Goal: Task Accomplishment & Management: Manage account settings

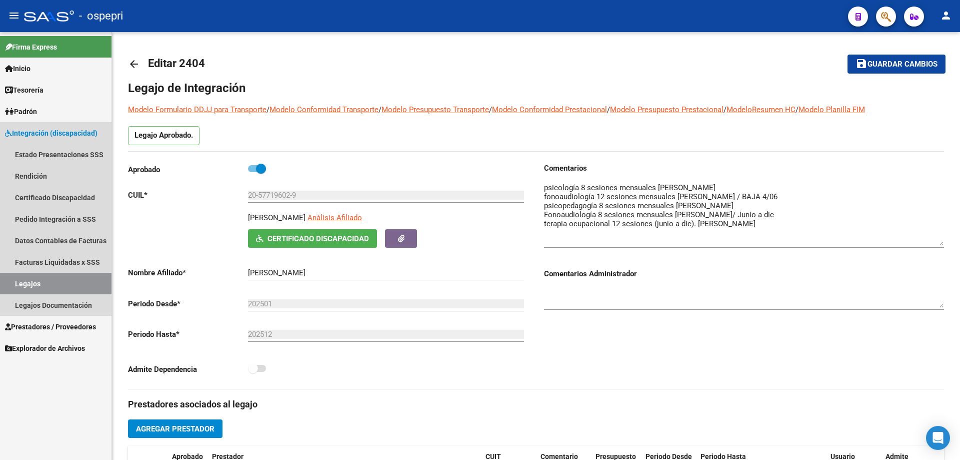
click at [33, 281] on link "Legajos" at bounding box center [56, 284] width 112 height 22
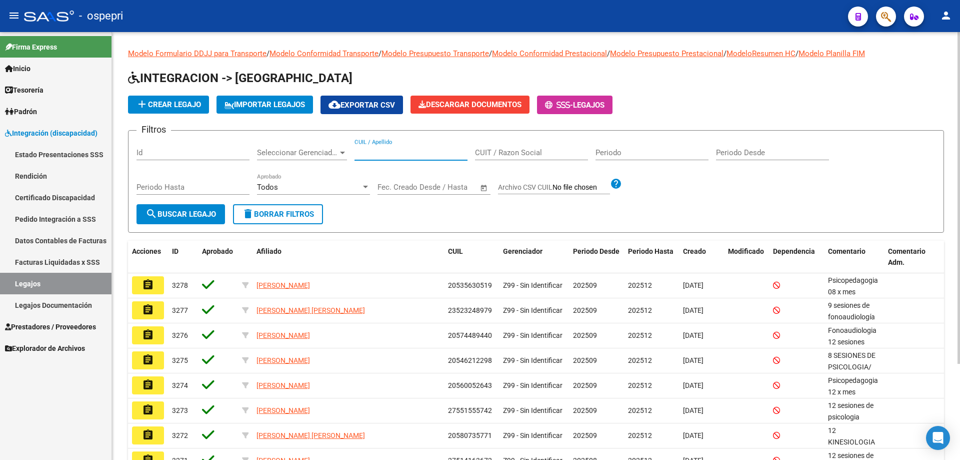
click at [388, 152] on input "CUIL / Apellido" at bounding box center [411, 152] width 113 height 9
type input "20597291818"
click at [205, 211] on span "search Buscar Legajo" at bounding box center [181, 214] width 71 height 9
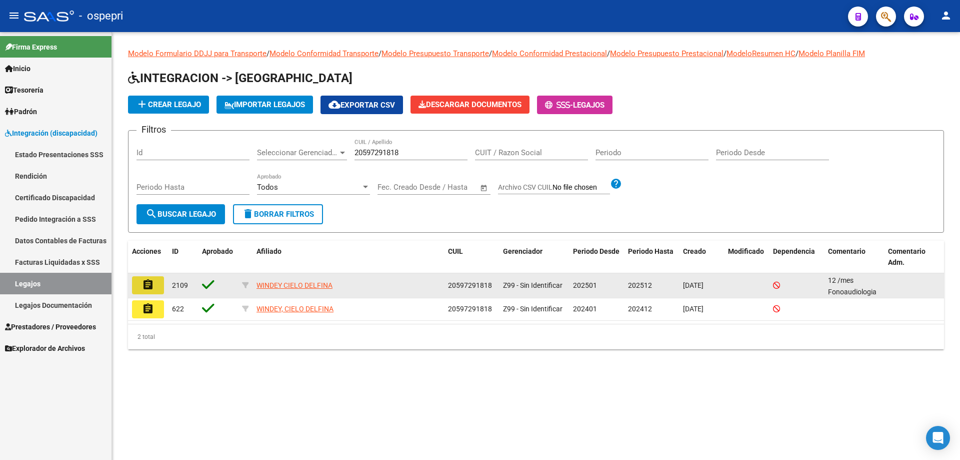
click at [156, 289] on button "assignment" at bounding box center [148, 285] width 32 height 18
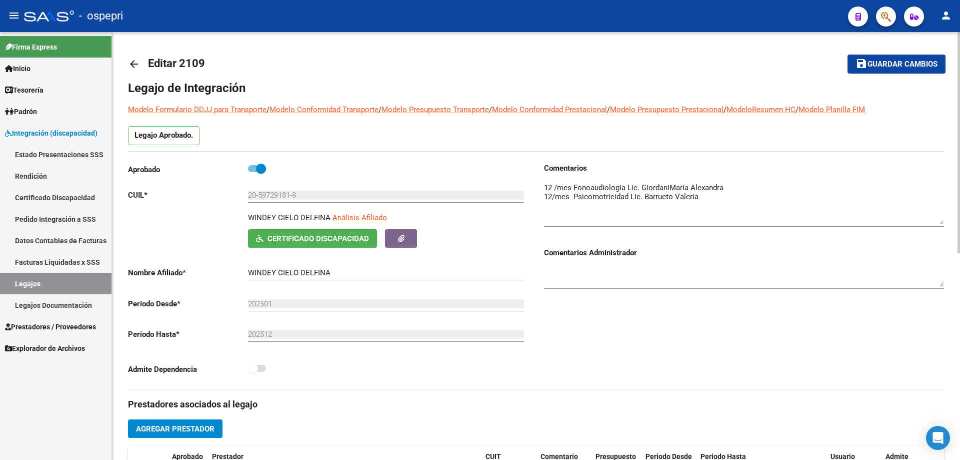
drag, startPoint x: 942, startPoint y: 195, endPoint x: 947, endPoint y: 216, distance: 21.1
click at [947, 216] on div "arrow_back Editar 2109 save Guardar cambios Legajo de Integración Modelo Formul…" at bounding box center [536, 446] width 848 height 828
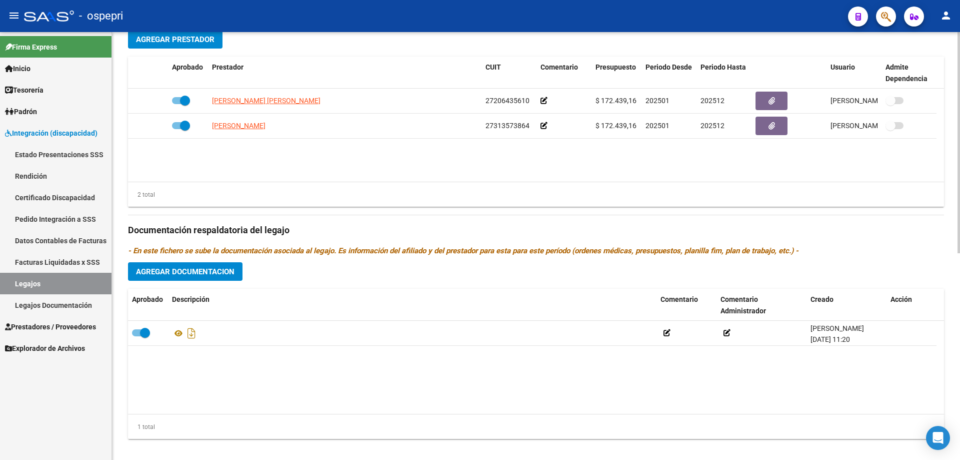
scroll to position [400, 0]
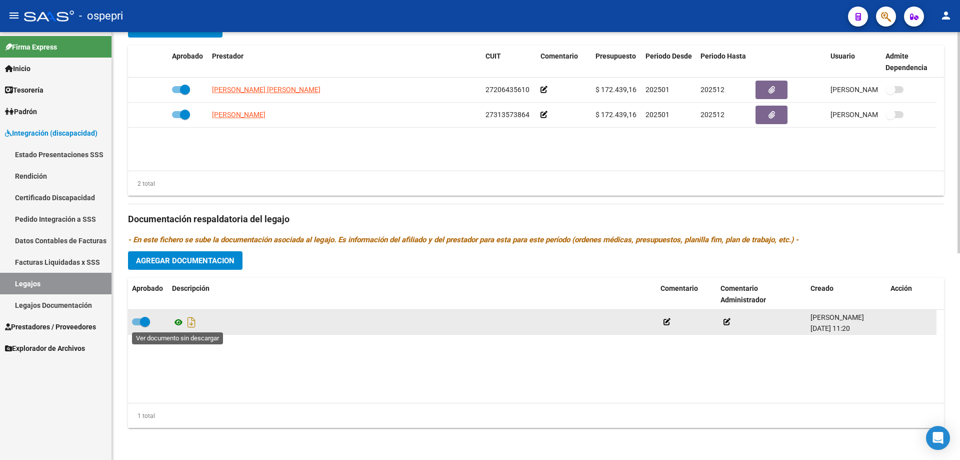
click at [180, 321] on icon at bounding box center [178, 322] width 13 height 12
click at [191, 324] on icon "Descargar documento" at bounding box center [191, 322] width 13 height 16
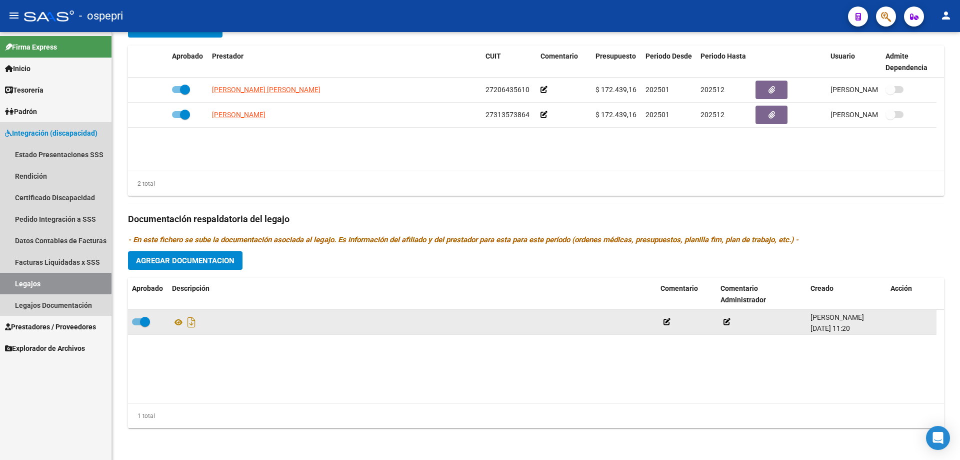
click at [29, 283] on link "Legajos" at bounding box center [56, 284] width 112 height 22
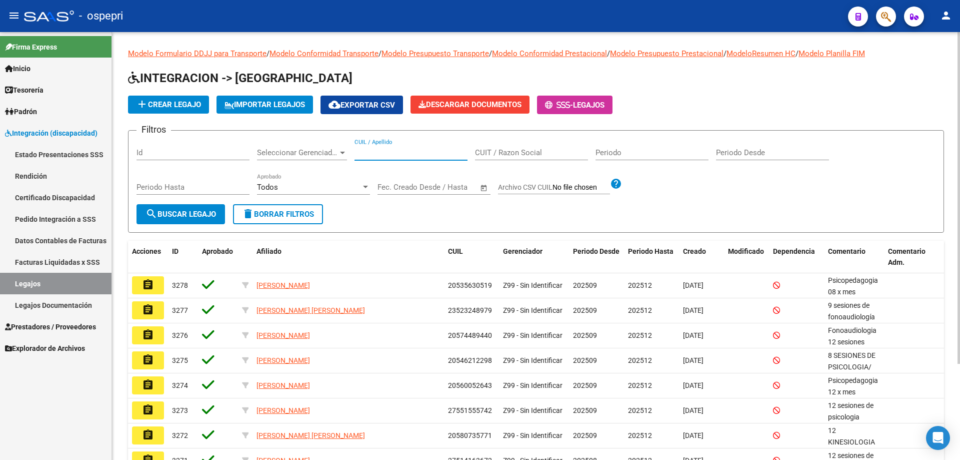
click at [362, 152] on input "CUIL / Apellido" at bounding box center [411, 152] width 113 height 9
type input "20525324584"
click at [204, 212] on span "search Buscar Legajo" at bounding box center [181, 214] width 71 height 9
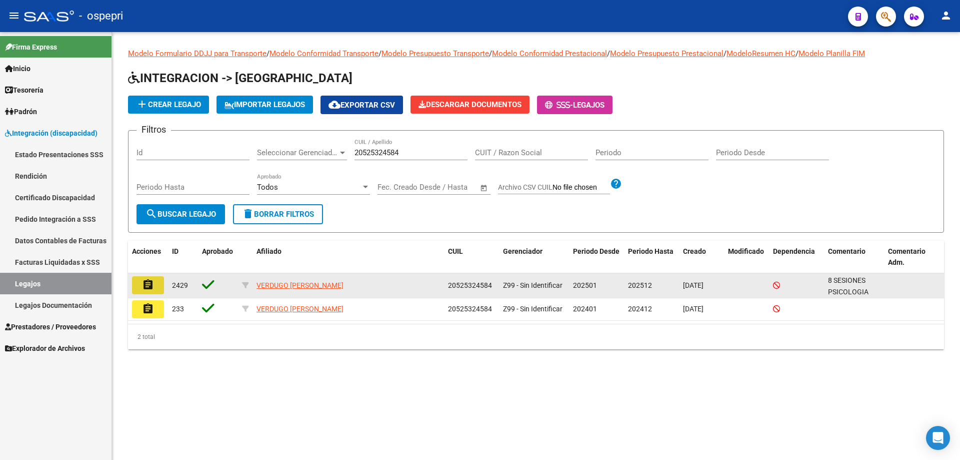
click at [158, 288] on button "assignment" at bounding box center [148, 285] width 32 height 18
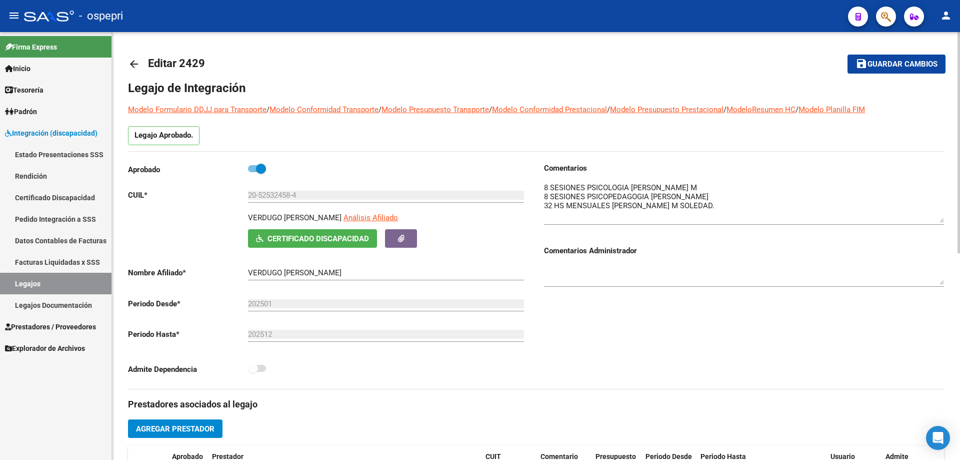
drag, startPoint x: 940, startPoint y: 195, endPoint x: 942, endPoint y: 215, distance: 20.6
click at [942, 215] on textarea at bounding box center [744, 202] width 400 height 41
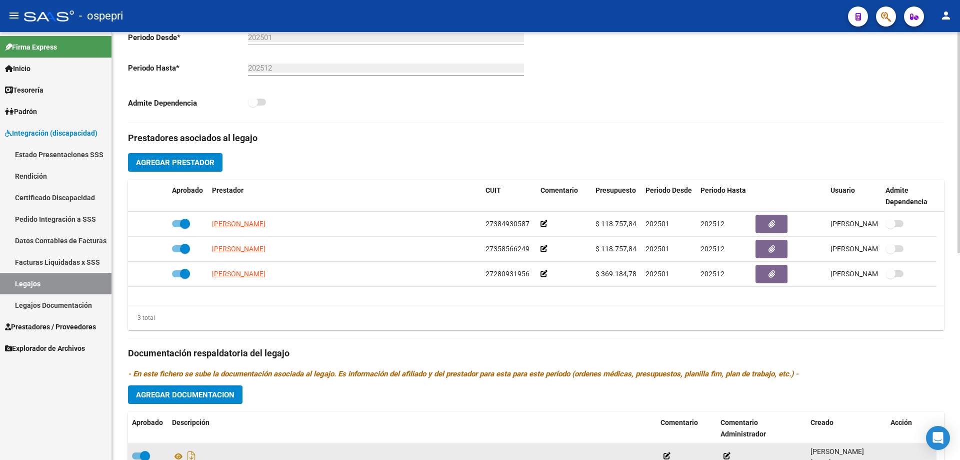
scroll to position [350, 0]
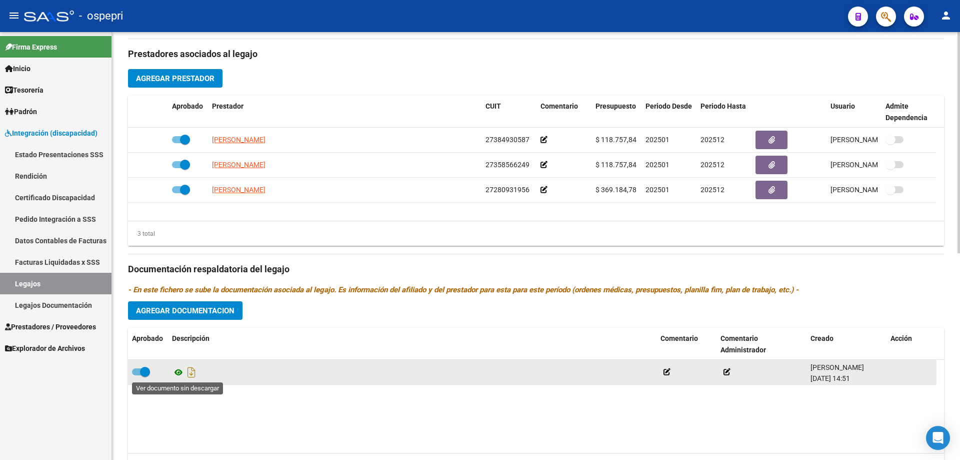
click at [178, 371] on icon at bounding box center [178, 372] width 13 height 12
click at [191, 373] on icon "Descargar documento" at bounding box center [191, 372] width 13 height 16
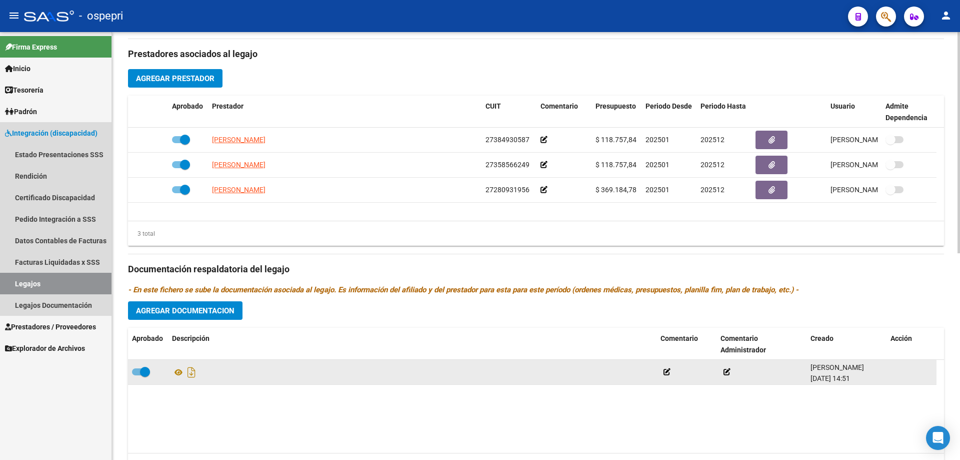
click at [35, 283] on link "Legajos" at bounding box center [56, 284] width 112 height 22
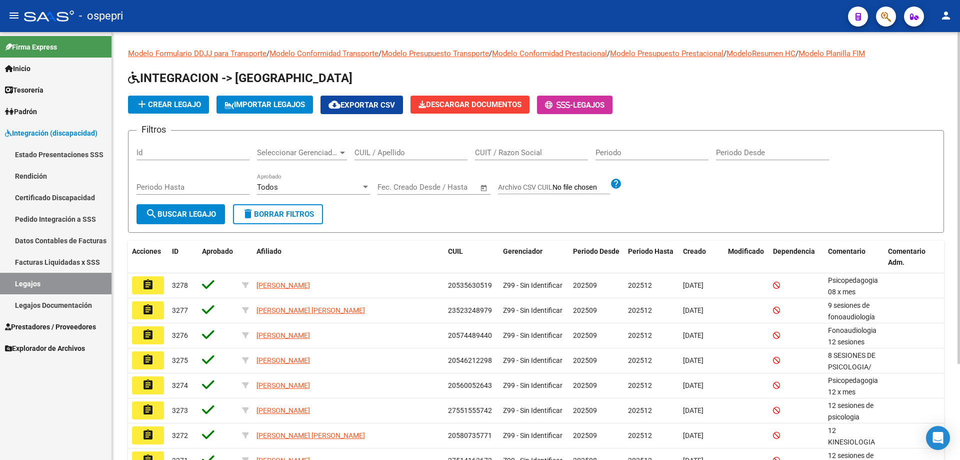
click at [363, 154] on input "CUIL / Apellido" at bounding box center [411, 152] width 113 height 9
type input "20548567549"
click at [194, 210] on span "search Buscar Legajo" at bounding box center [181, 214] width 71 height 9
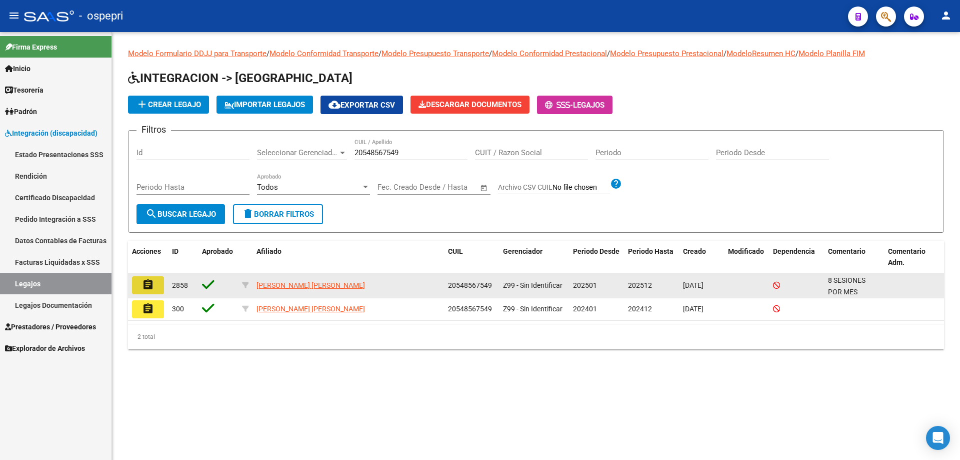
click at [160, 287] on button "assignment" at bounding box center [148, 285] width 32 height 18
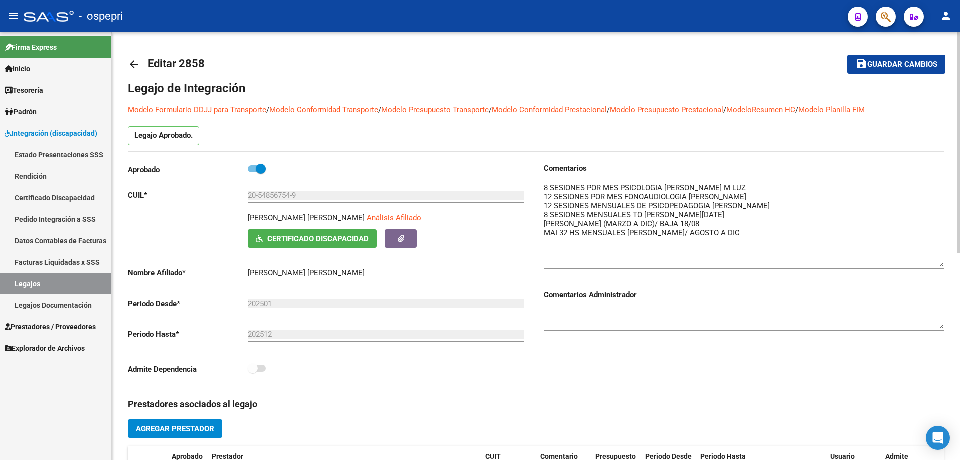
drag, startPoint x: 941, startPoint y: 196, endPoint x: 950, endPoint y: 264, distance: 68.6
click at [950, 264] on div "arrow_back Editar 2858 save Guardar cambios Legajo de Integración Modelo Formul…" at bounding box center [536, 446] width 848 height 828
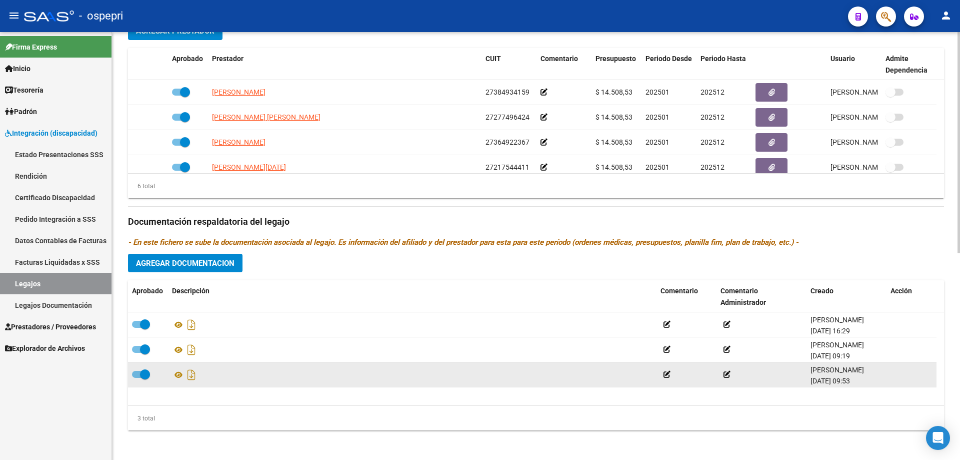
scroll to position [400, 0]
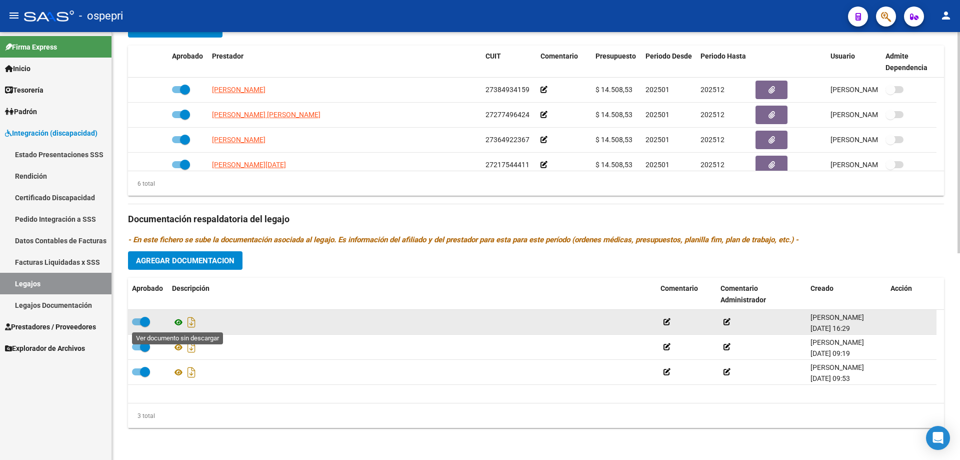
click at [176, 323] on icon at bounding box center [178, 322] width 13 height 12
click at [193, 321] on icon "Descargar documento" at bounding box center [191, 322] width 13 height 16
click at [35, 282] on link "Legajos" at bounding box center [56, 284] width 112 height 22
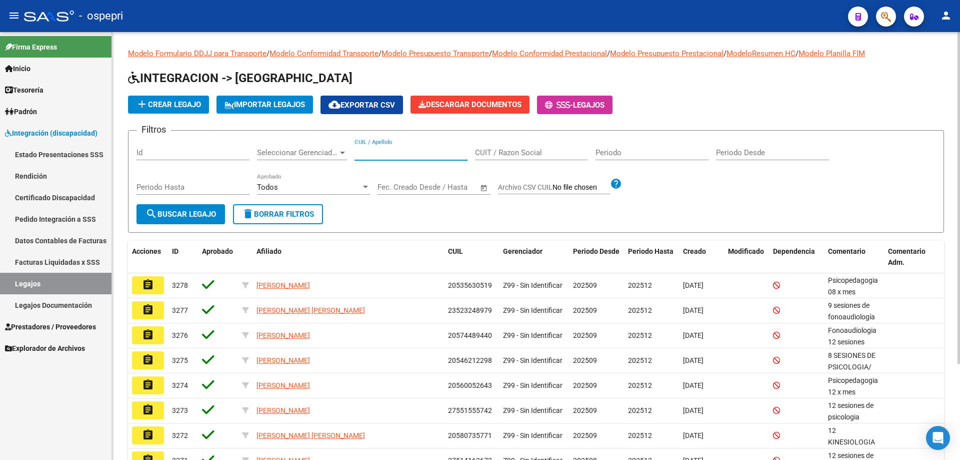
click at [370, 150] on input "CUIL / Apellido" at bounding box center [411, 152] width 113 height 9
type input "20523209087"
click at [176, 214] on span "search Buscar Legajo" at bounding box center [181, 214] width 71 height 9
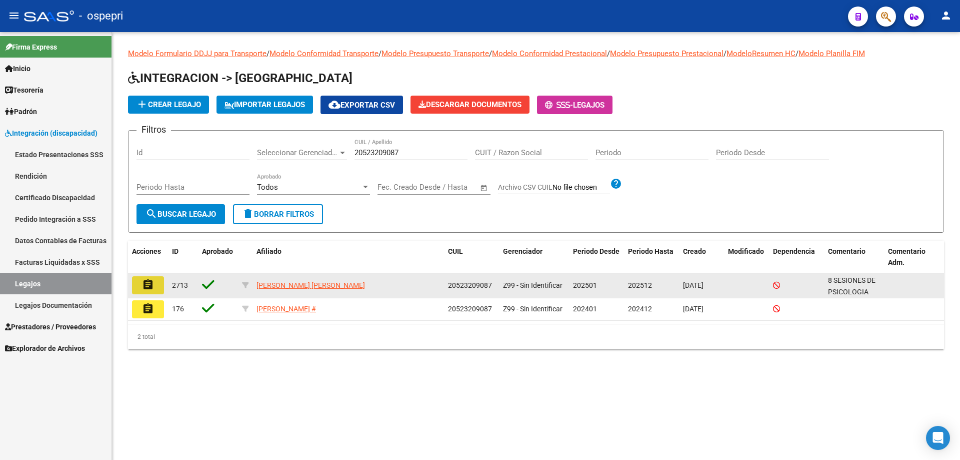
click at [157, 285] on button "assignment" at bounding box center [148, 285] width 32 height 18
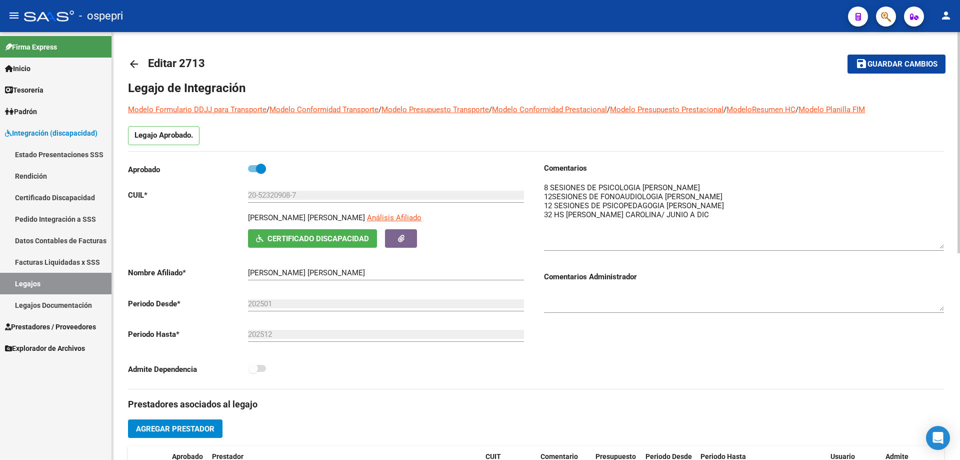
drag, startPoint x: 939, startPoint y: 196, endPoint x: 943, endPoint y: 242, distance: 46.7
click at [943, 242] on textarea at bounding box center [744, 215] width 400 height 67
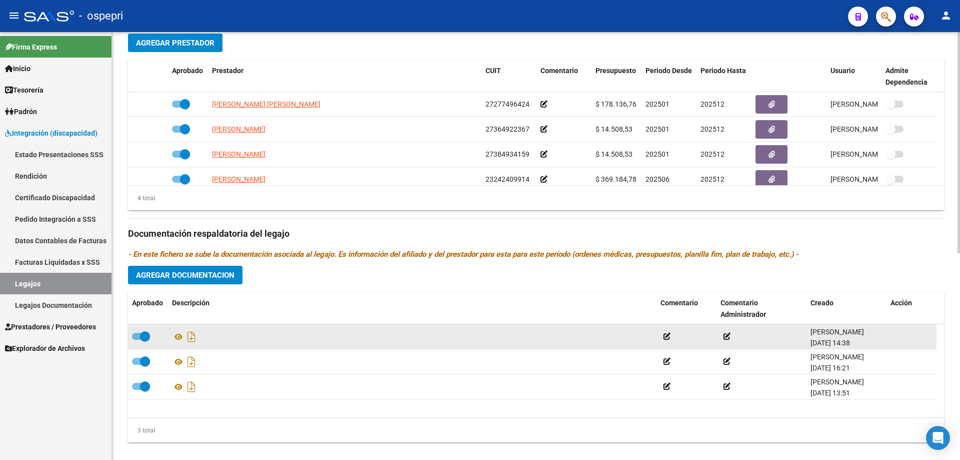
scroll to position [400, 0]
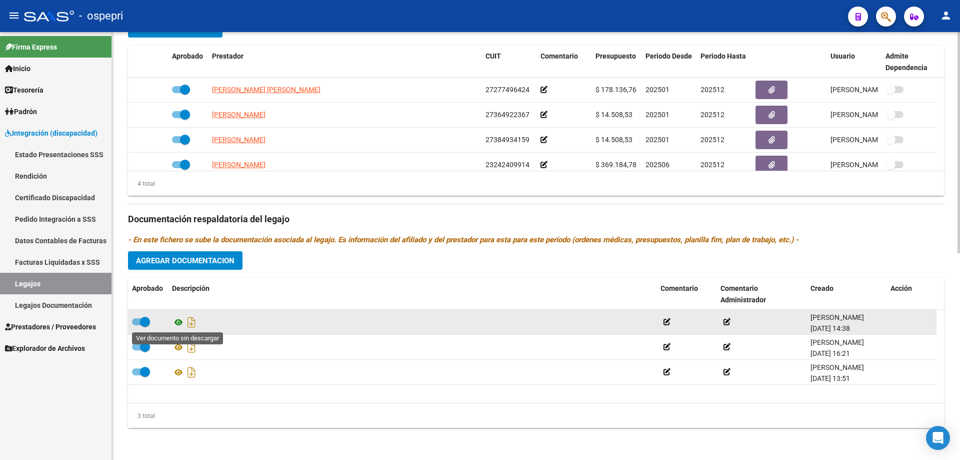
click at [179, 320] on icon at bounding box center [178, 322] width 13 height 12
click at [191, 322] on icon "Descargar documento" at bounding box center [191, 322] width 13 height 16
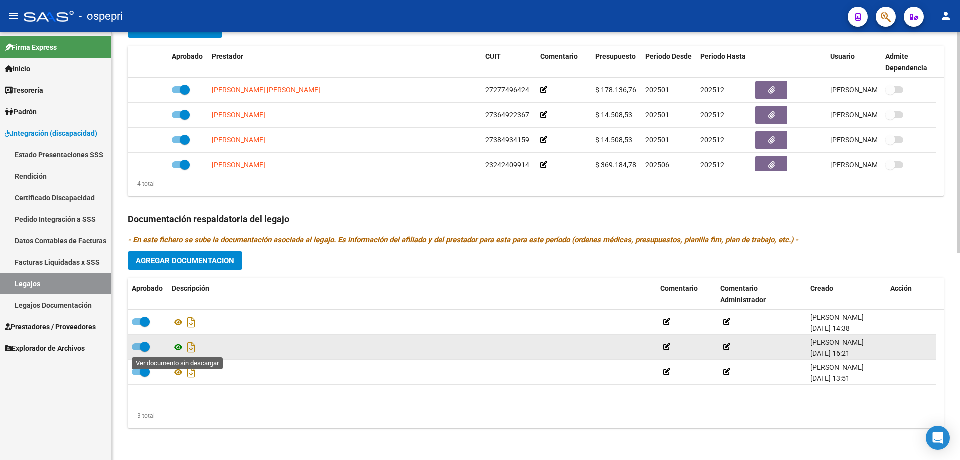
click at [179, 347] on icon at bounding box center [178, 347] width 13 height 12
click at [189, 348] on icon "Descargar documento" at bounding box center [191, 347] width 13 height 16
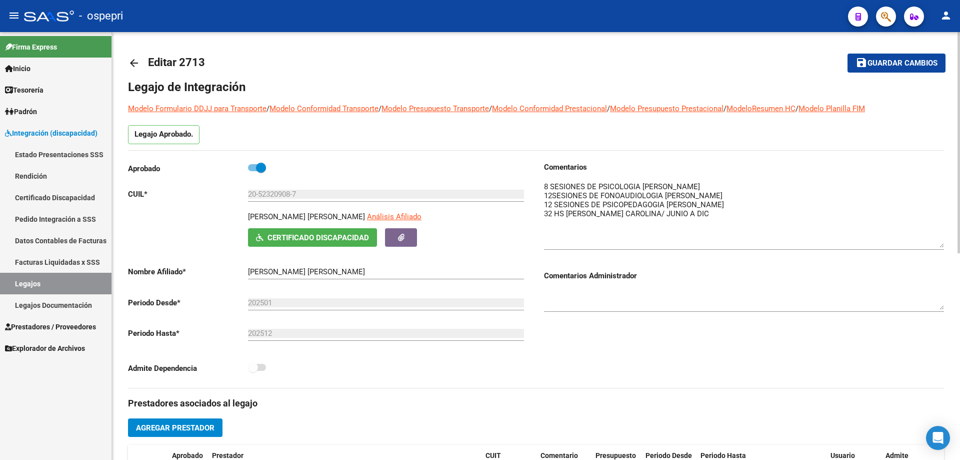
scroll to position [0, 0]
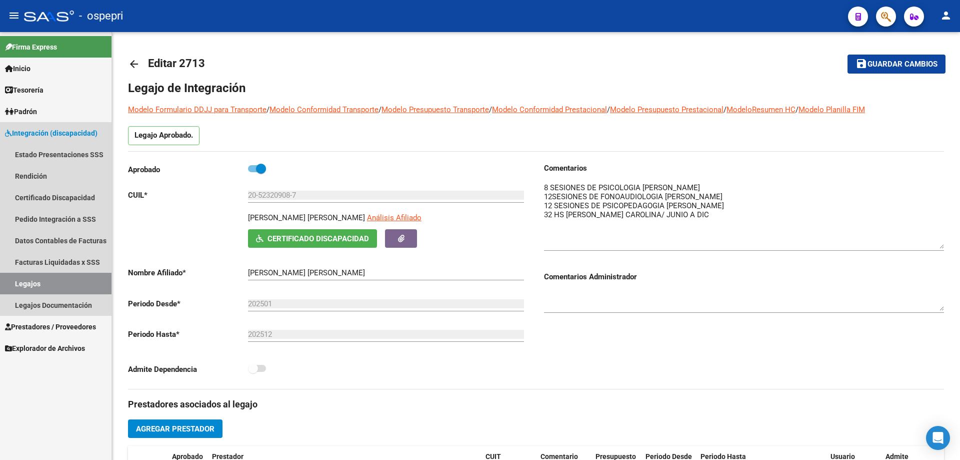
click at [29, 282] on link "Legajos" at bounding box center [56, 284] width 112 height 22
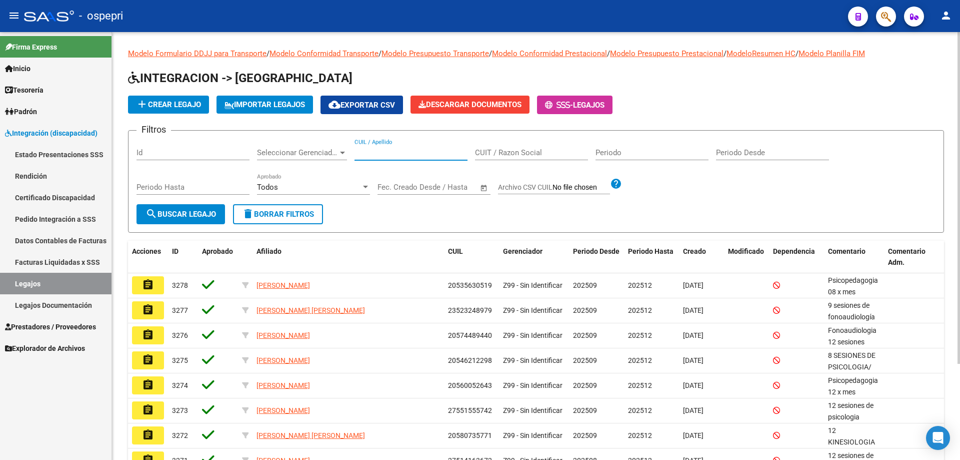
click at [380, 148] on input "CUIL / Apellido" at bounding box center [411, 152] width 113 height 9
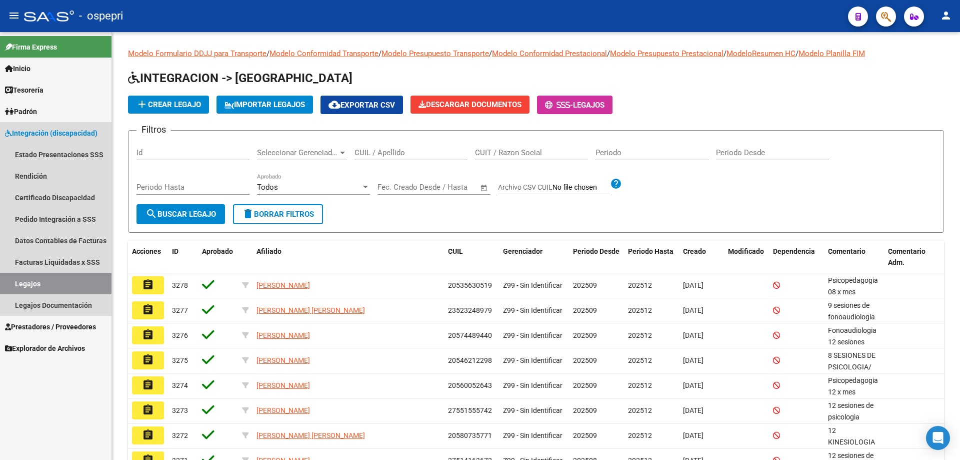
click at [33, 282] on link "Legajos" at bounding box center [56, 284] width 112 height 22
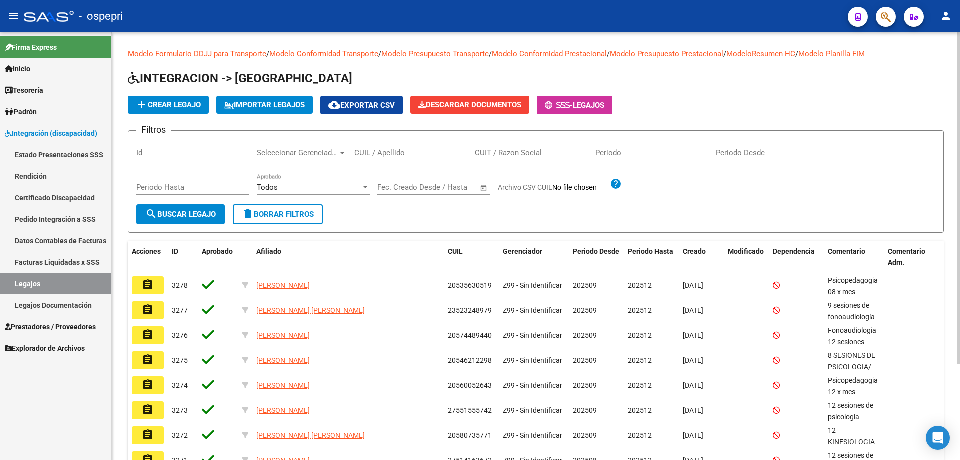
click at [376, 149] on div "CUIL / Apellido" at bounding box center [411, 150] width 113 height 22
type input "523209087"
click at [199, 210] on span "search Buscar Legajo" at bounding box center [181, 214] width 71 height 9
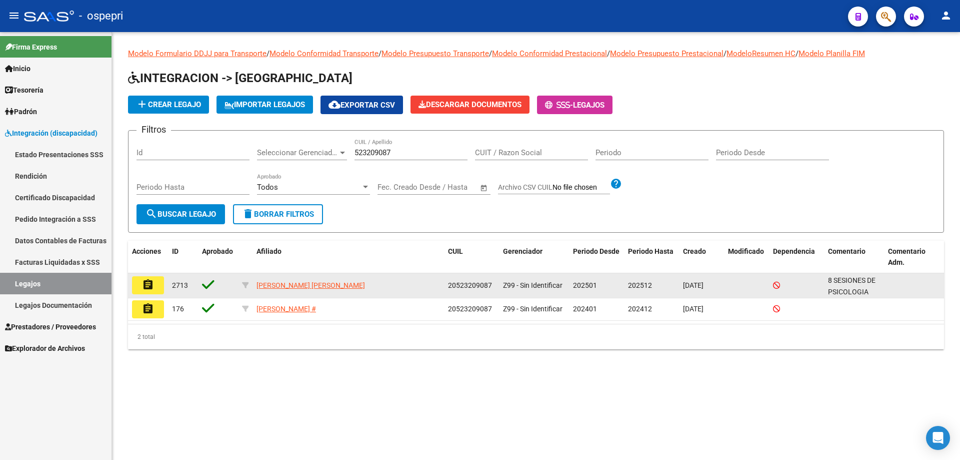
click at [159, 291] on button "assignment" at bounding box center [148, 285] width 32 height 18
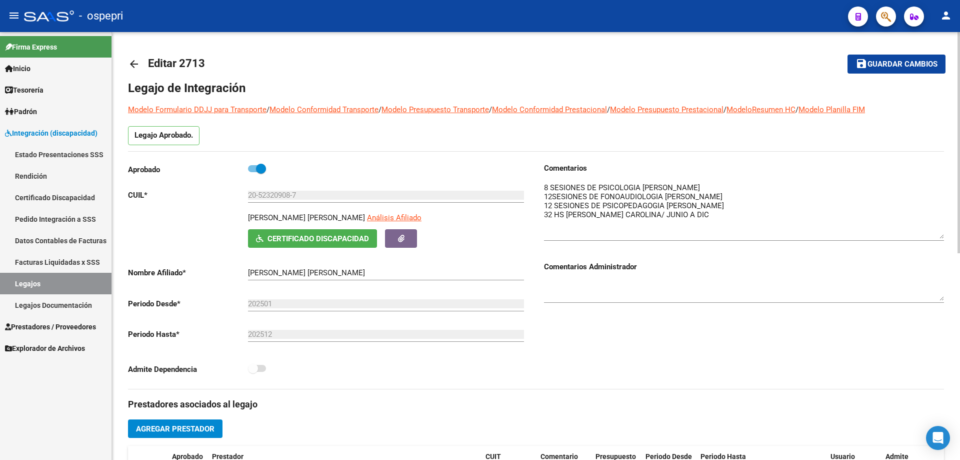
drag, startPoint x: 939, startPoint y: 195, endPoint x: 942, endPoint y: 231, distance: 36.6
click at [942, 231] on textarea at bounding box center [744, 210] width 400 height 57
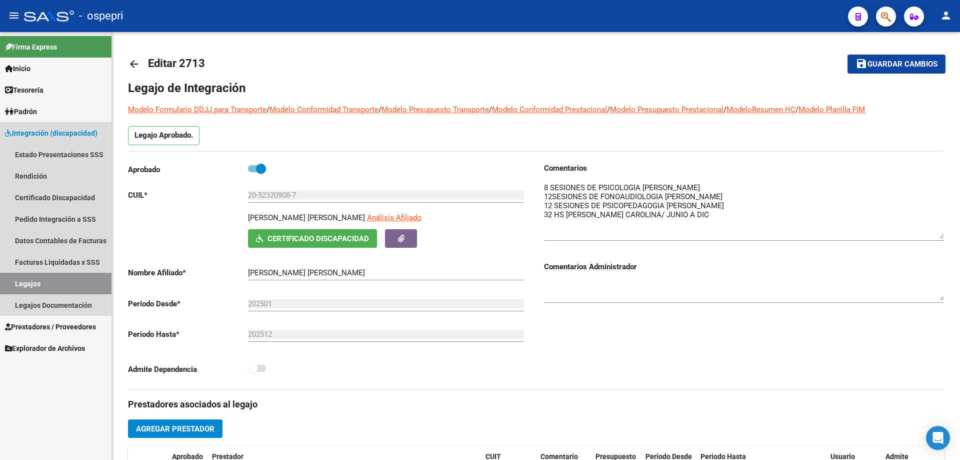
click at [27, 278] on link "Legajos" at bounding box center [56, 284] width 112 height 22
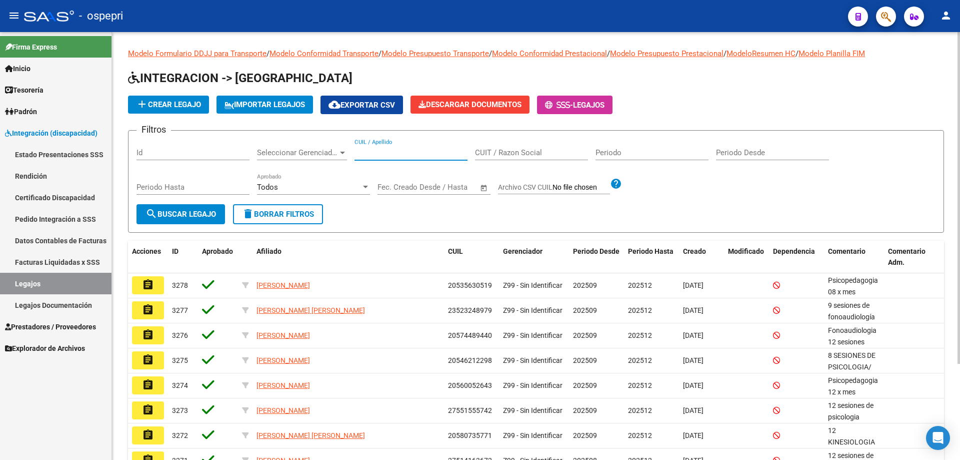
click at [365, 152] on input "CUIL / Apellido" at bounding box center [411, 152] width 113 height 9
type input "20563172135"
click at [192, 210] on span "search Buscar Legajo" at bounding box center [181, 214] width 71 height 9
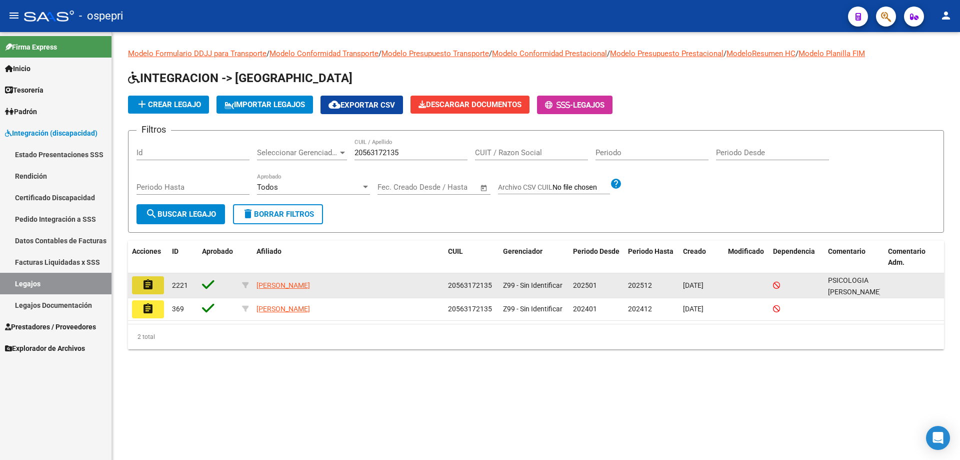
click at [159, 284] on button "assignment" at bounding box center [148, 285] width 32 height 18
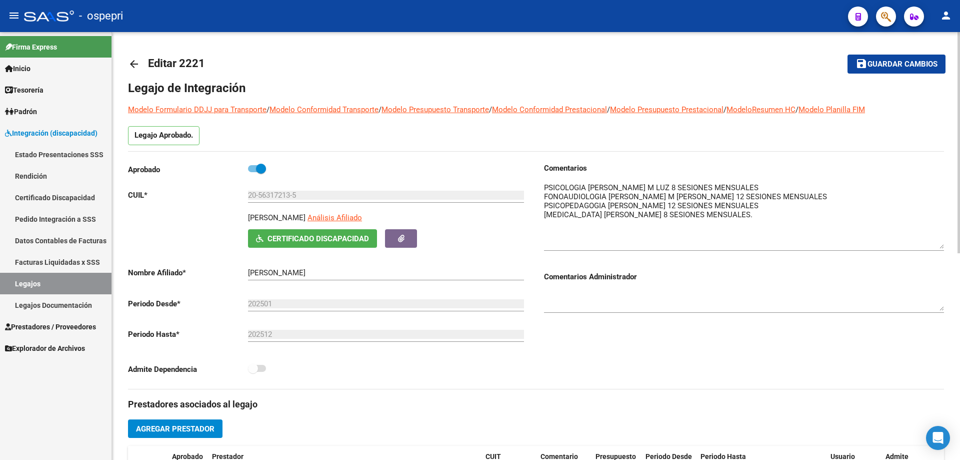
drag, startPoint x: 940, startPoint y: 195, endPoint x: 945, endPoint y: 241, distance: 46.8
click at [945, 241] on div "arrow_back Editar 2221 save Guardar cambios Legajo de Integración Modelo Formul…" at bounding box center [536, 446] width 848 height 828
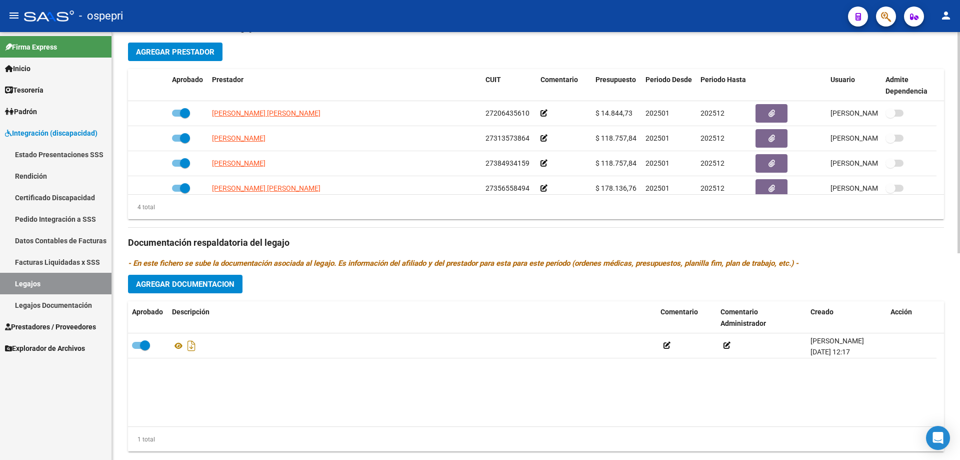
scroll to position [400, 0]
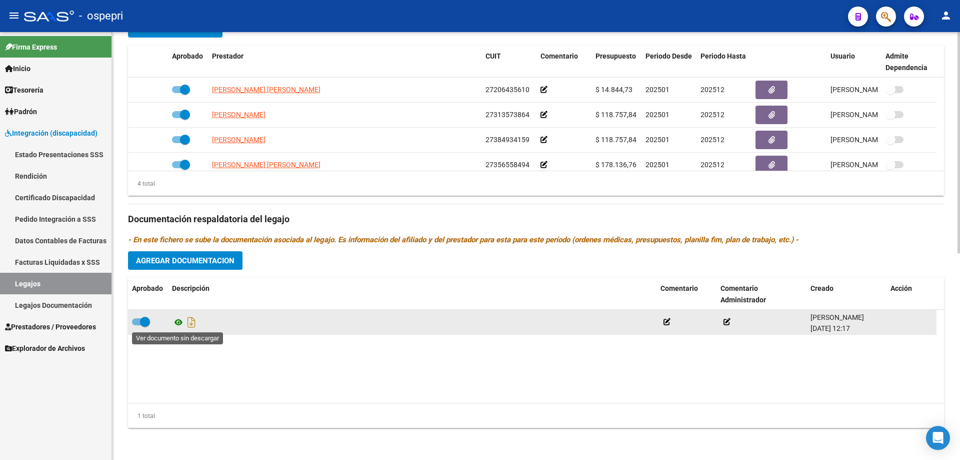
click at [179, 320] on icon at bounding box center [178, 322] width 13 height 12
click at [190, 325] on icon "Descargar documento" at bounding box center [191, 322] width 13 height 16
